Goal: Information Seeking & Learning: Learn about a topic

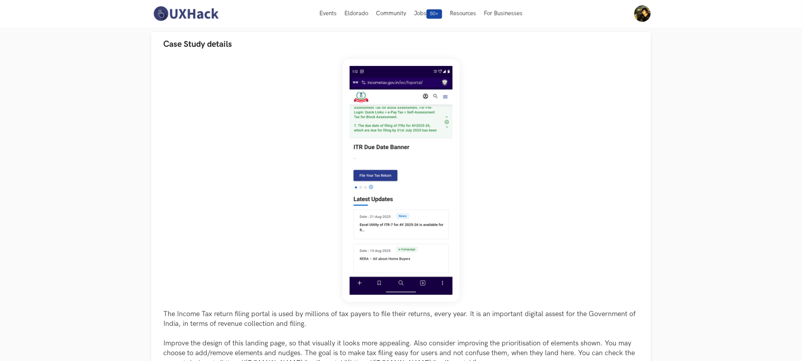
scroll to position [351, 0]
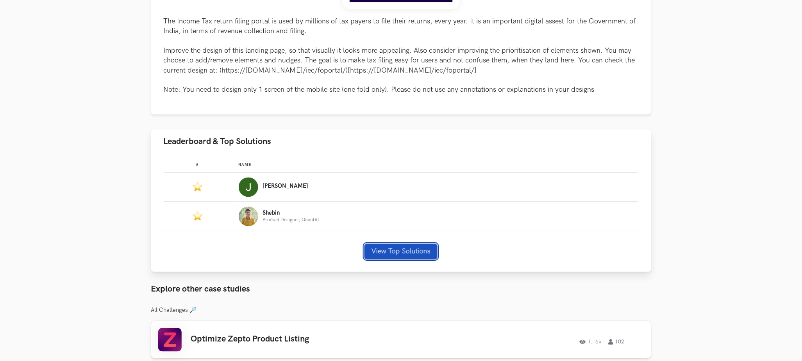
click at [398, 250] on button "View Top Solutions" at bounding box center [400, 252] width 73 height 16
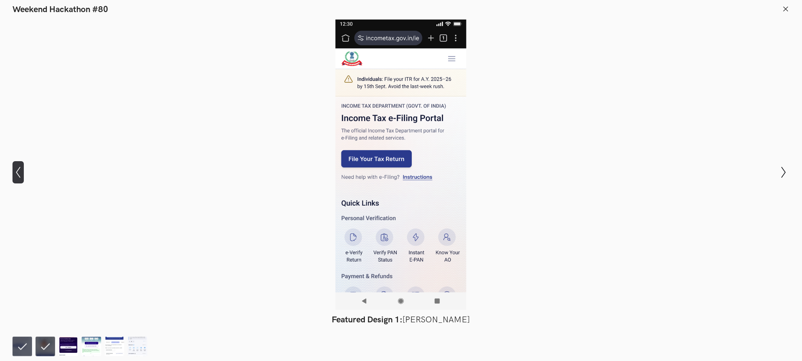
click at [13, 166] on button "Show previous slide" at bounding box center [17, 172] width 11 height 23
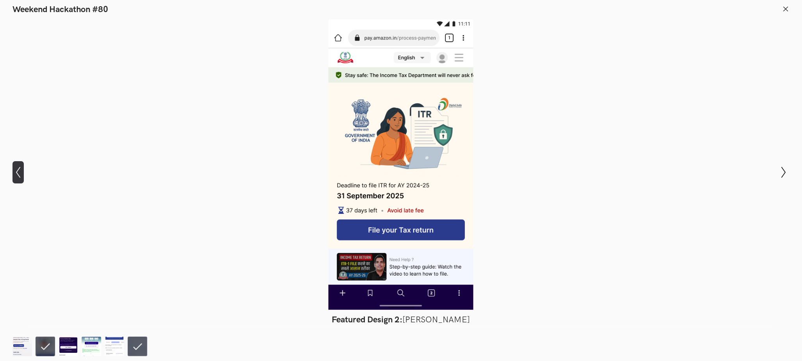
click at [13, 166] on button "Show previous slide" at bounding box center [17, 172] width 11 height 23
click at [779, 170] on icon "Show next slide" at bounding box center [783, 172] width 11 height 11
click at [780, 169] on icon "Show next slide" at bounding box center [783, 172] width 11 height 11
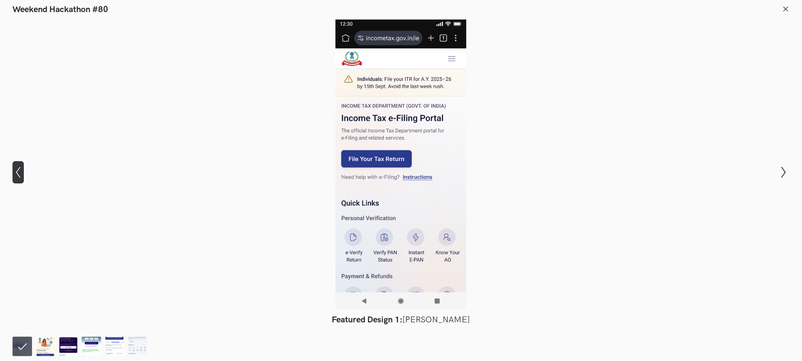
click at [20, 177] on icon at bounding box center [18, 172] width 4 height 11
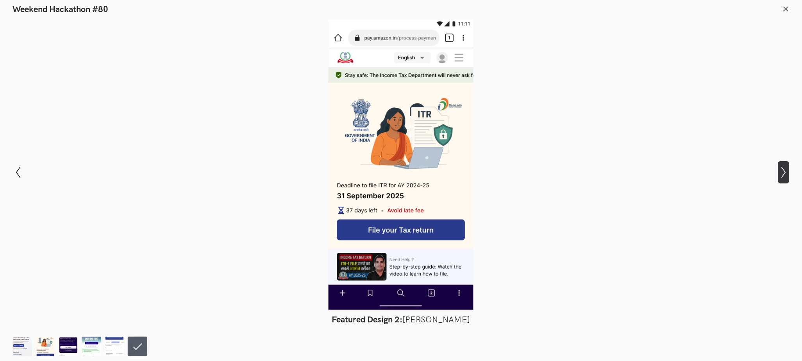
click at [782, 170] on icon "Show next slide" at bounding box center [783, 172] width 11 height 11
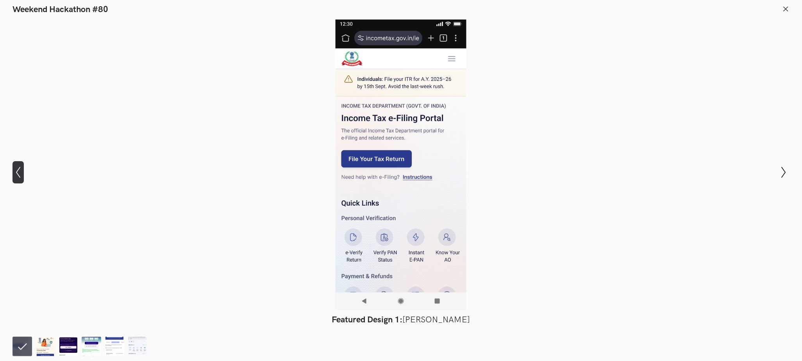
click at [16, 173] on icon at bounding box center [18, 172] width 4 height 11
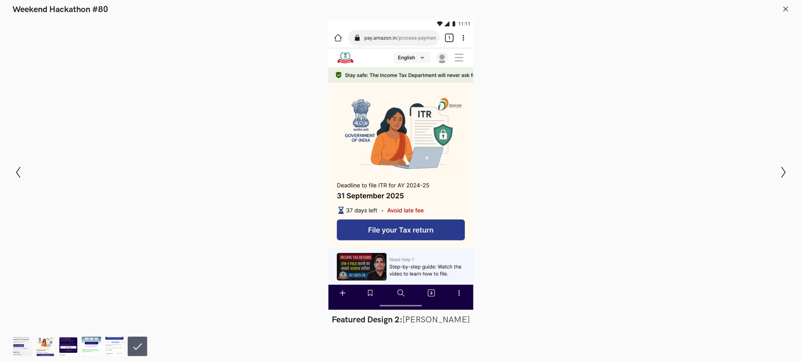
click at [787, 8] on icon at bounding box center [785, 8] width 7 height 7
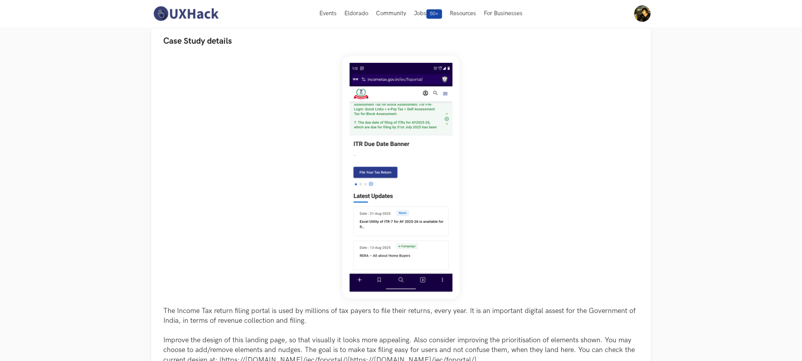
scroll to position [59, 0]
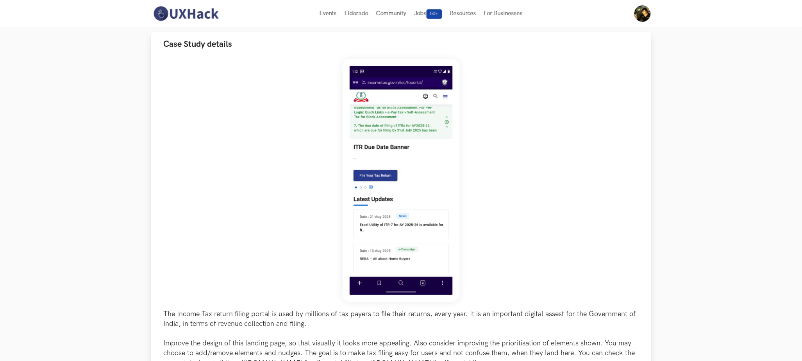
click at [387, 168] on img at bounding box center [400, 180] width 117 height 243
click at [418, 163] on img at bounding box center [400, 180] width 117 height 243
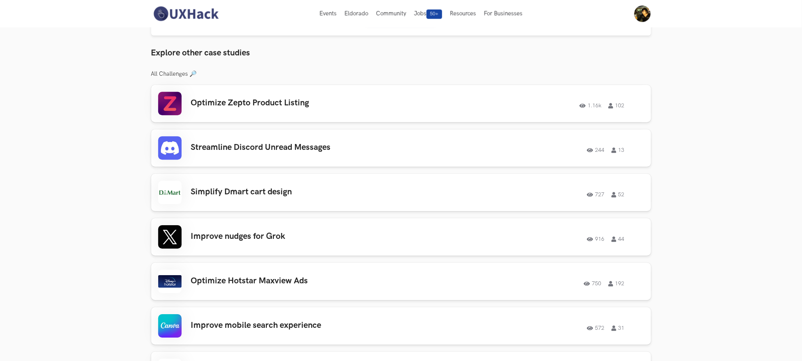
scroll to position [586, 0]
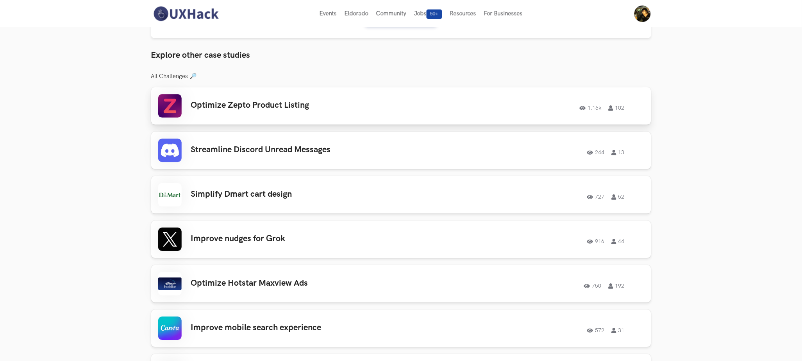
click at [372, 107] on h3 "Optimize Zepto Product Listing" at bounding box center [302, 105] width 222 height 10
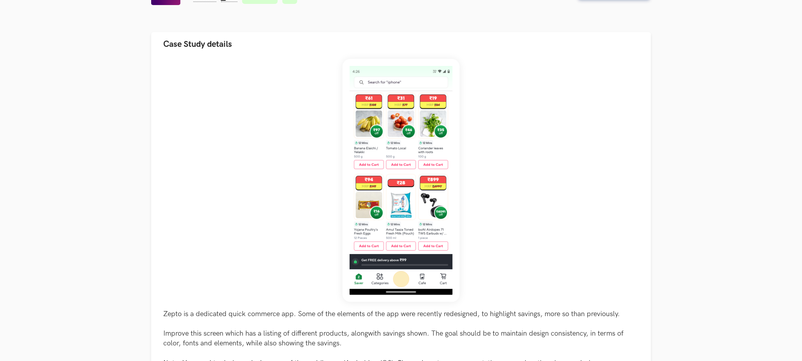
scroll to position [293, 0]
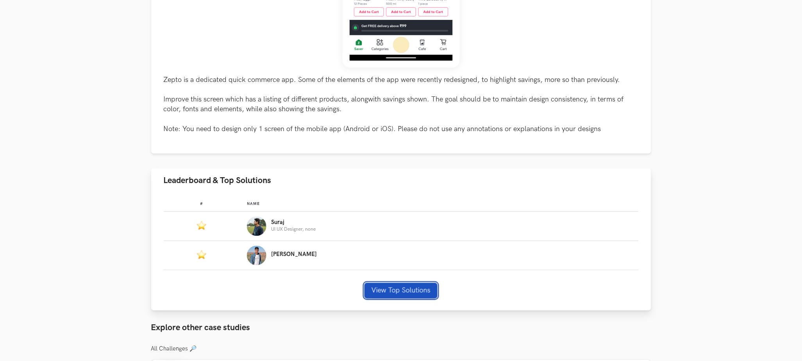
click at [405, 292] on button "View Top Solutions" at bounding box center [400, 291] width 73 height 16
click at [405, 292] on div at bounding box center [401, 165] width 745 height 291
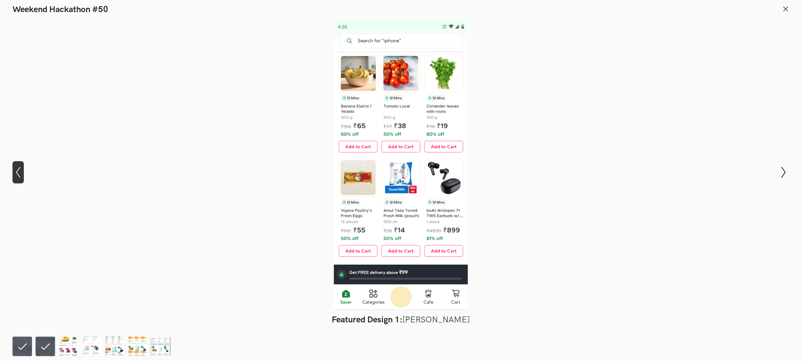
click at [21, 172] on icon "Show previous slide" at bounding box center [17, 172] width 11 height 11
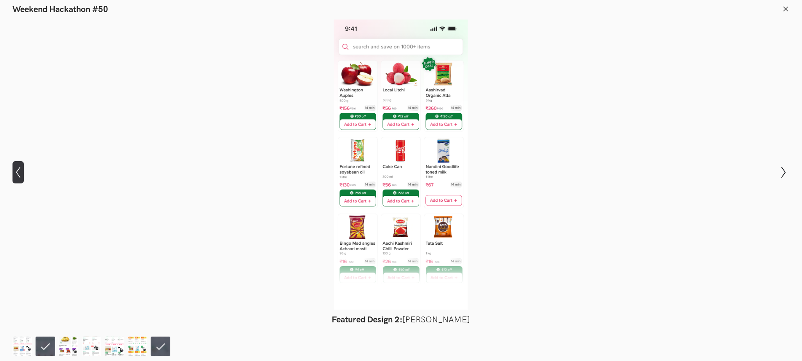
click at [21, 172] on icon "Show previous slide" at bounding box center [17, 172] width 11 height 11
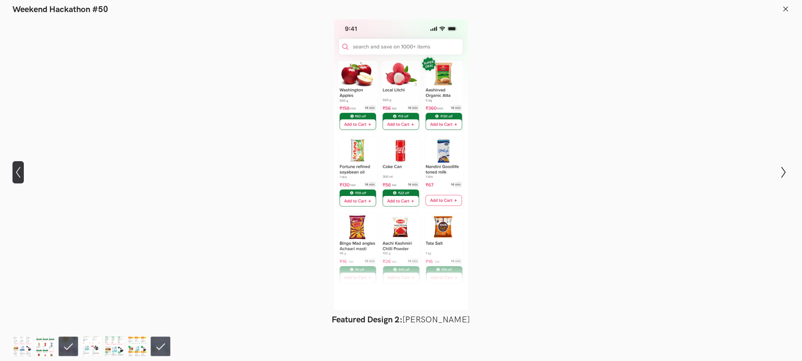
click at [21, 172] on icon "Show previous slide" at bounding box center [17, 172] width 11 height 11
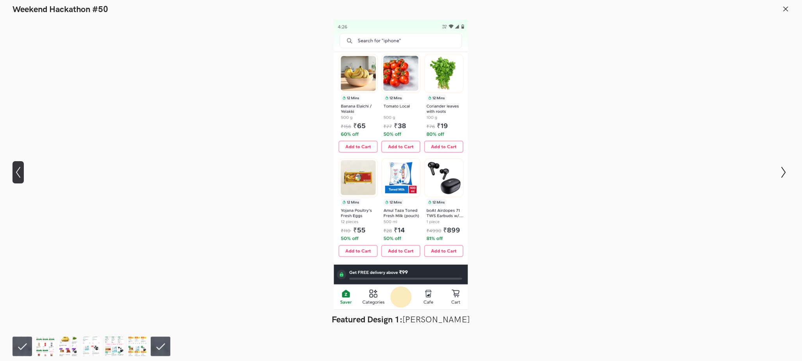
click at [21, 172] on icon "Show previous slide" at bounding box center [17, 172] width 11 height 11
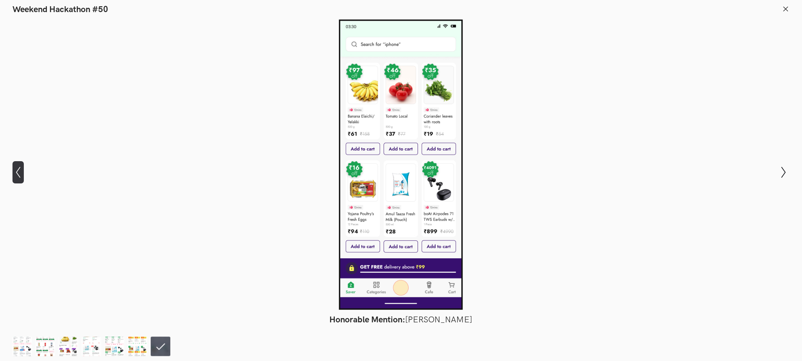
click at [21, 172] on icon "Show previous slide" at bounding box center [17, 172] width 11 height 11
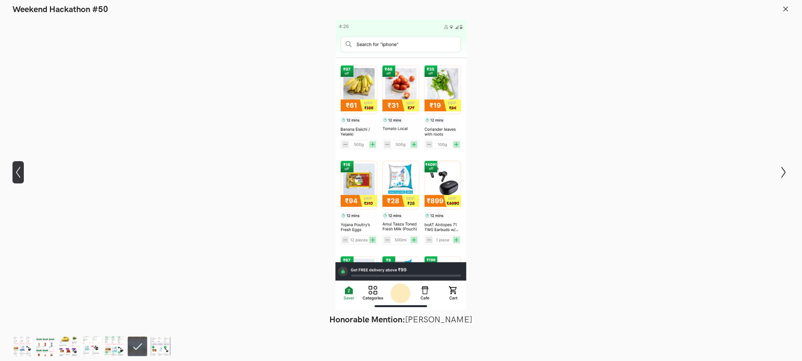
click at [21, 172] on icon "Show previous slide" at bounding box center [17, 172] width 11 height 11
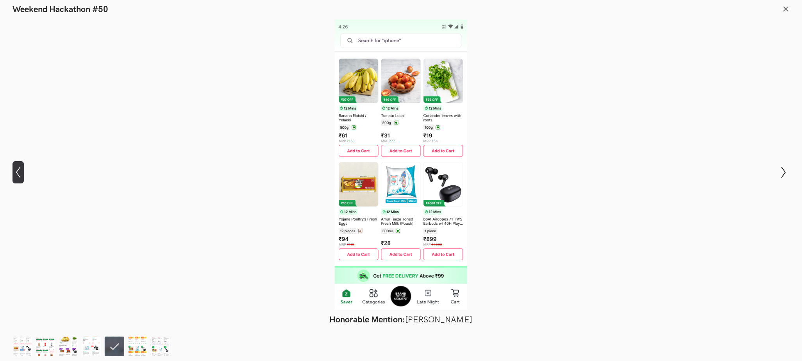
click at [21, 172] on icon "Show previous slide" at bounding box center [17, 172] width 11 height 11
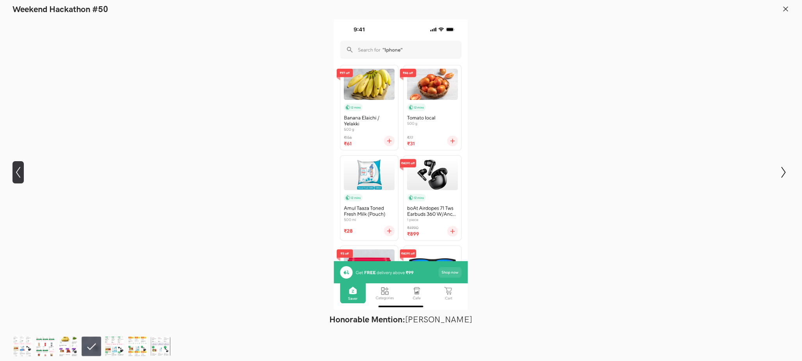
click at [21, 172] on icon "Show previous slide" at bounding box center [17, 172] width 11 height 11
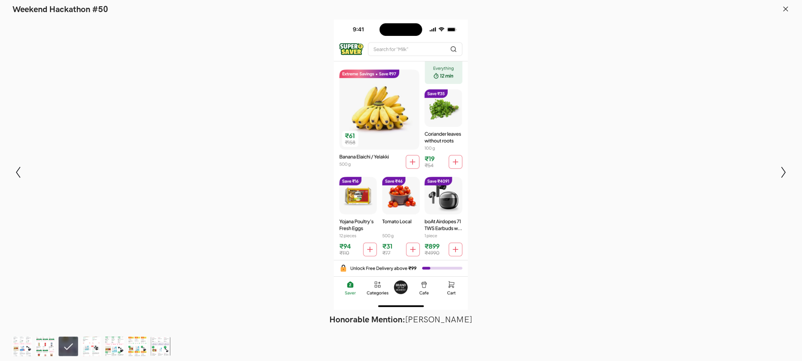
click at [785, 6] on icon at bounding box center [785, 8] width 7 height 7
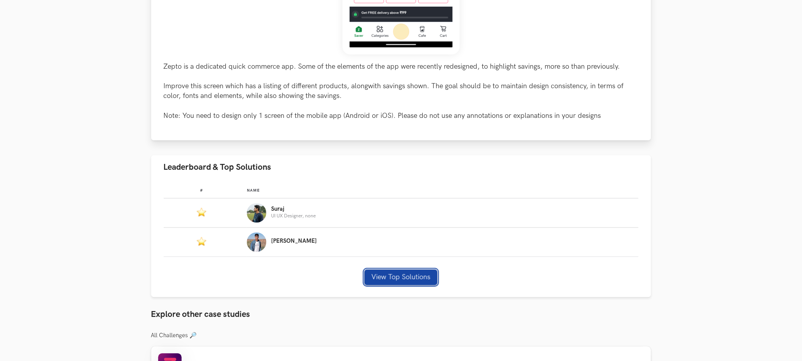
scroll to position [351, 0]
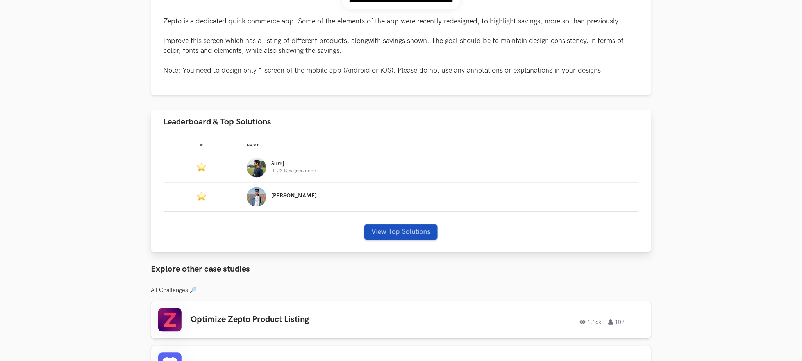
drag, startPoint x: 452, startPoint y: 215, endPoint x: 437, endPoint y: 228, distance: 20.2
drag, startPoint x: 437, startPoint y: 228, endPoint x: 412, endPoint y: 230, distance: 24.7
click at [412, 230] on button "View Top Solutions" at bounding box center [400, 233] width 73 height 16
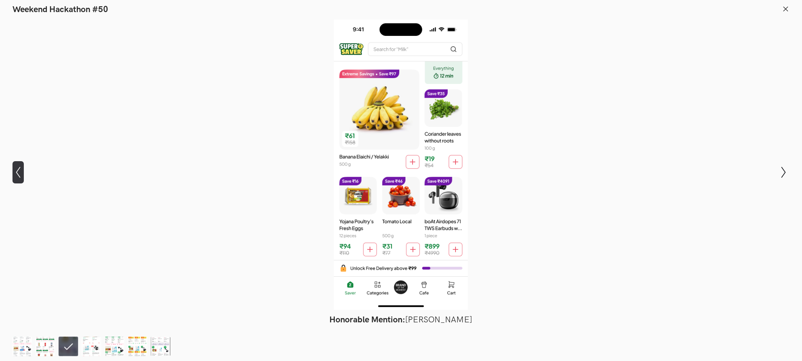
click at [18, 170] on icon at bounding box center [18, 172] width 4 height 11
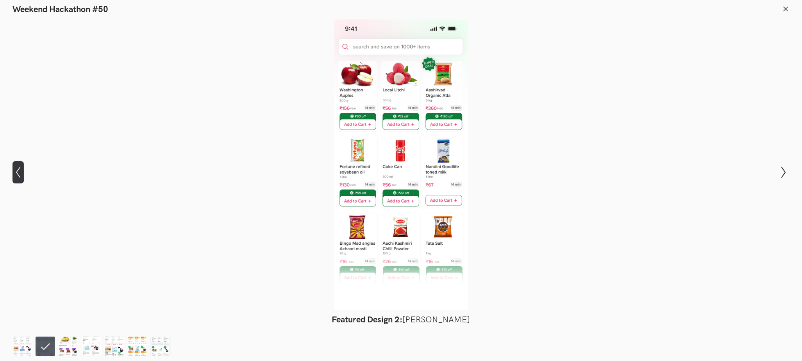
click at [18, 170] on icon at bounding box center [18, 172] width 4 height 11
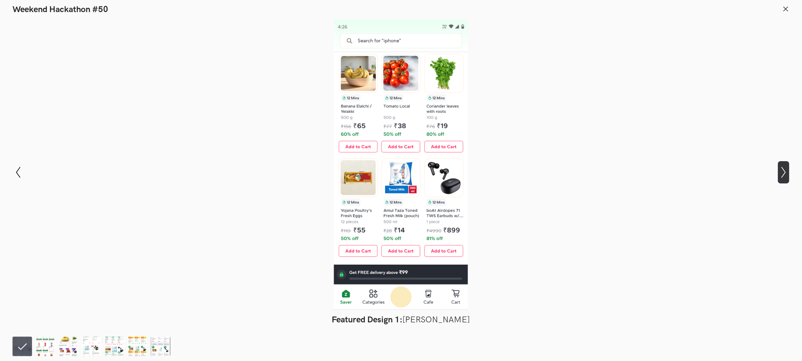
click at [784, 175] on icon at bounding box center [783, 172] width 4 height 11
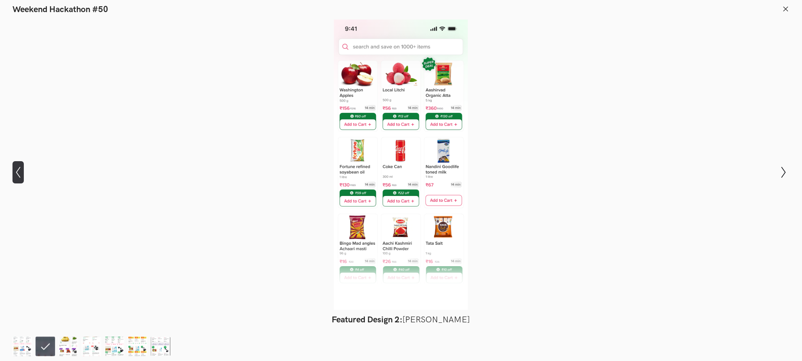
click at [20, 173] on icon "Show previous slide" at bounding box center [17, 172] width 11 height 11
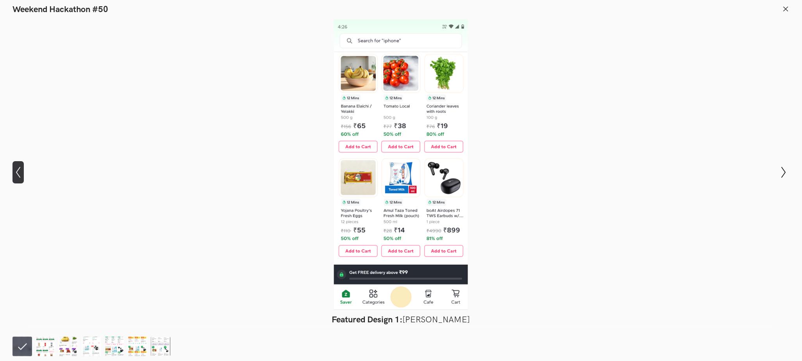
click at [20, 173] on icon "Show previous slide" at bounding box center [17, 172] width 11 height 11
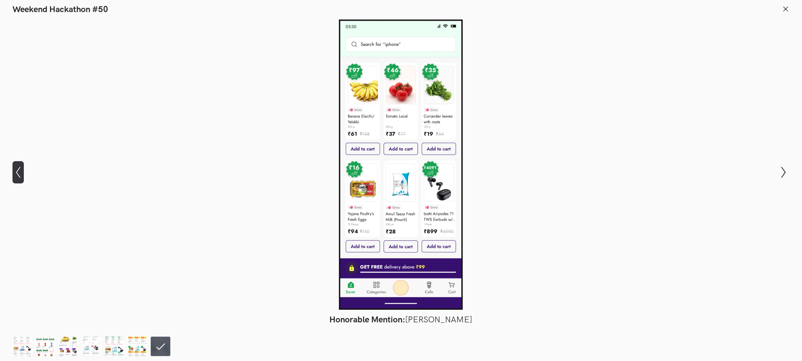
click at [20, 173] on icon "Show previous slide" at bounding box center [17, 172] width 11 height 11
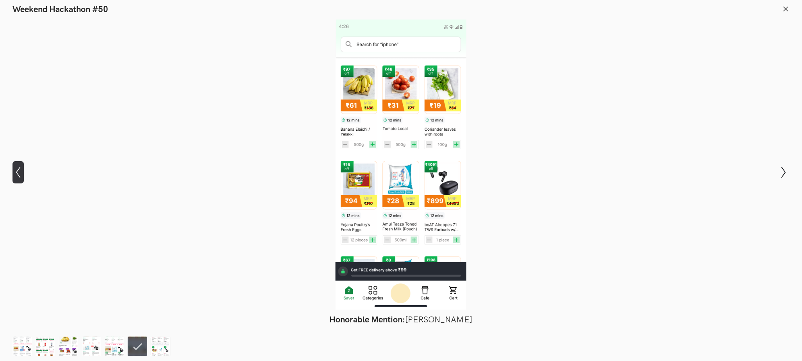
click at [20, 173] on icon "Show previous slide" at bounding box center [17, 172] width 11 height 11
